Goal: Task Accomplishment & Management: Manage account settings

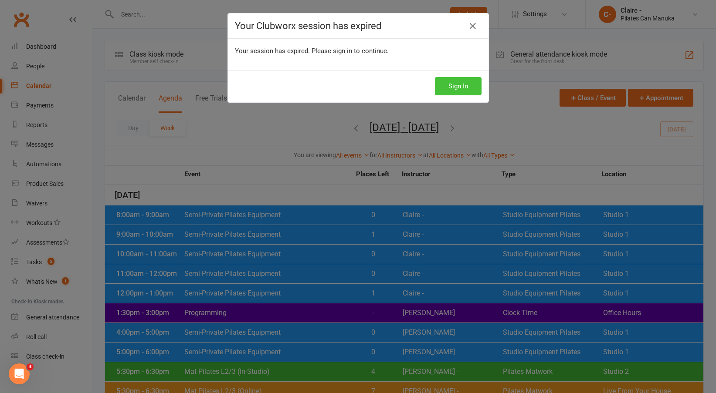
click at [442, 89] on button "Sign In" at bounding box center [458, 86] width 47 height 18
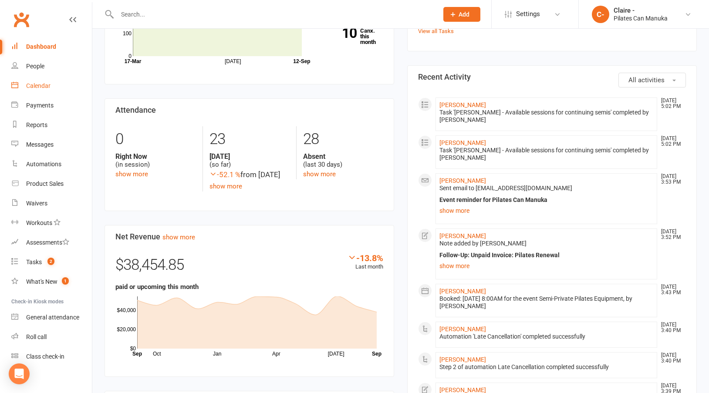
drag, startPoint x: 37, startPoint y: 84, endPoint x: 205, endPoint y: 105, distance: 168.7
click at [38, 84] on div "Calendar" at bounding box center [38, 85] width 24 height 7
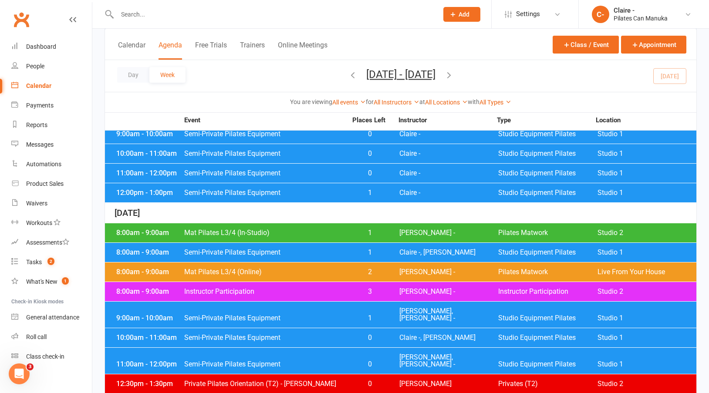
scroll to position [1123, 0]
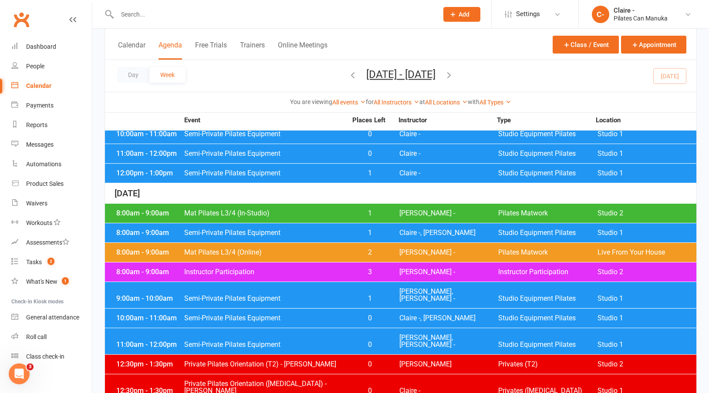
click at [370, 235] on span "1" at bounding box center [370, 233] width 46 height 7
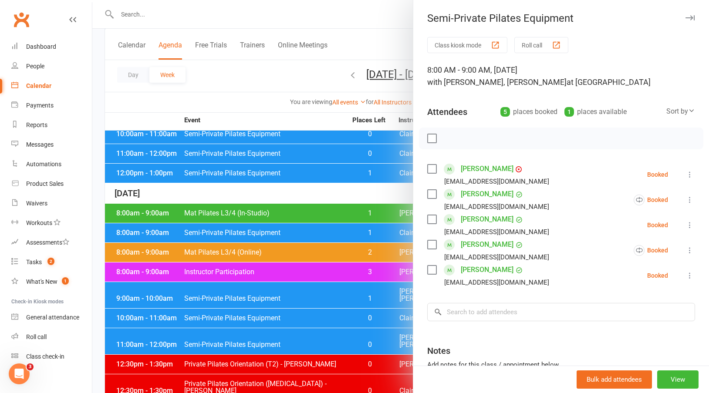
drag, startPoint x: 250, startPoint y: 84, endPoint x: 315, endPoint y: 70, distance: 67.3
click at [250, 84] on div at bounding box center [400, 196] width 617 height 393
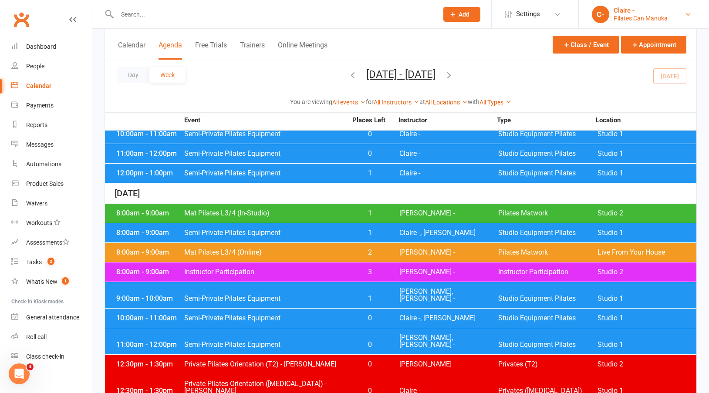
click at [656, 14] on div "Claire -" at bounding box center [641, 11] width 54 height 8
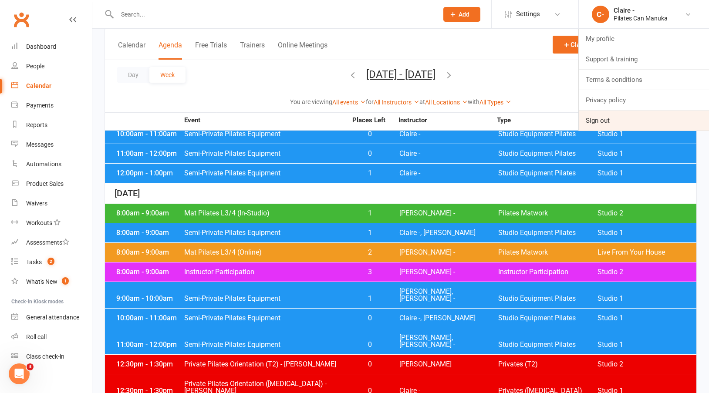
click at [605, 120] on link "Sign out" at bounding box center [644, 121] width 130 height 20
